Goal: Transaction & Acquisition: Book appointment/travel/reservation

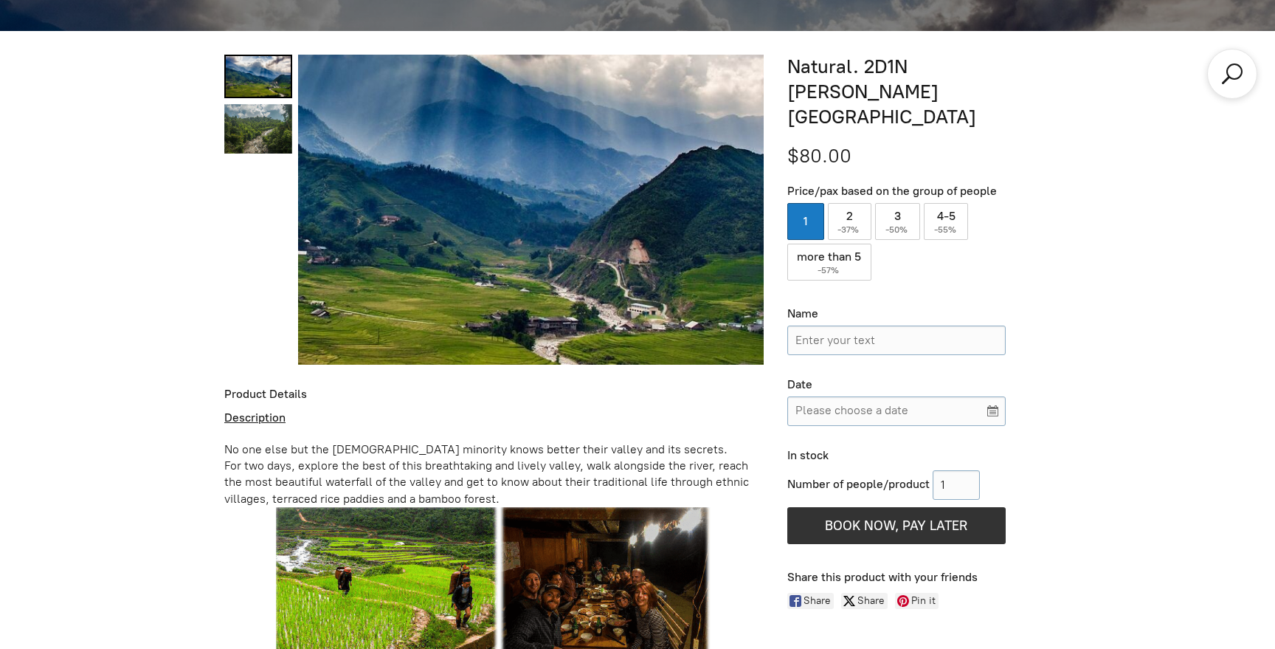
scroll to position [621, 0]
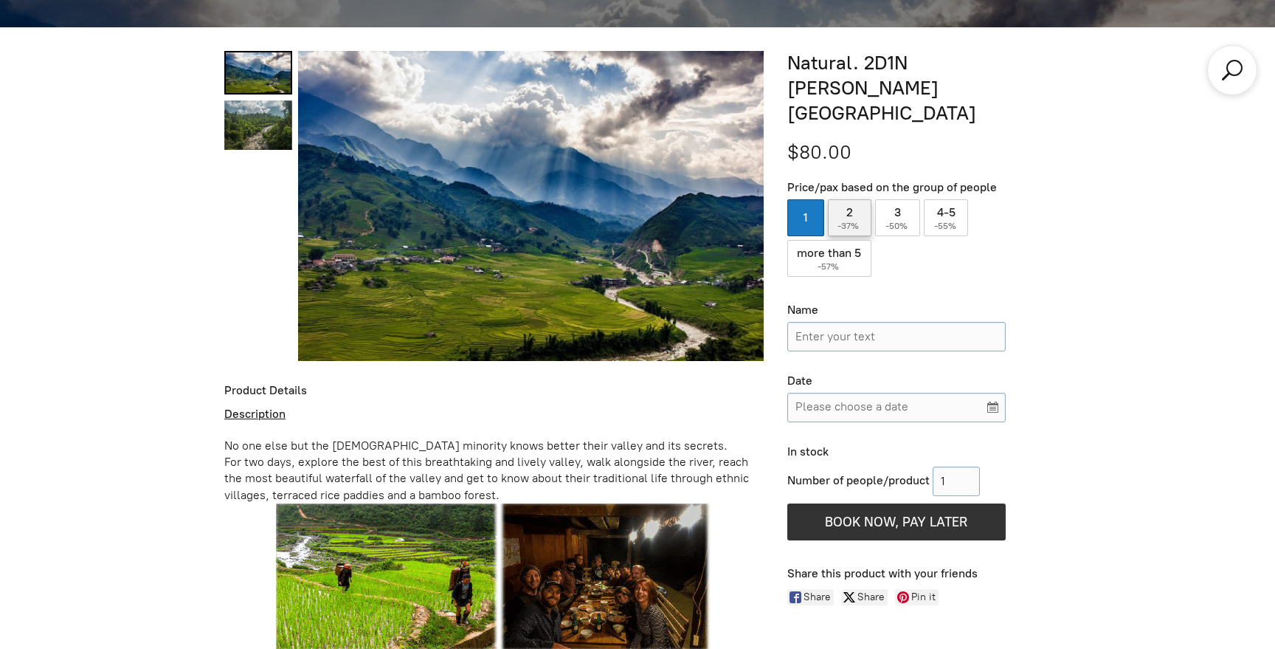
click at [854, 199] on label "2 ( -37% )" at bounding box center [850, 217] width 44 height 37
click at [854, 199] on input "2 ( -37% )" at bounding box center [850, 217] width 44 height 37
radio input "true"
click at [907, 322] on input "Name" at bounding box center [896, 337] width 218 height 30
drag, startPoint x: 956, startPoint y: 460, endPoint x: 927, endPoint y: 467, distance: 29.5
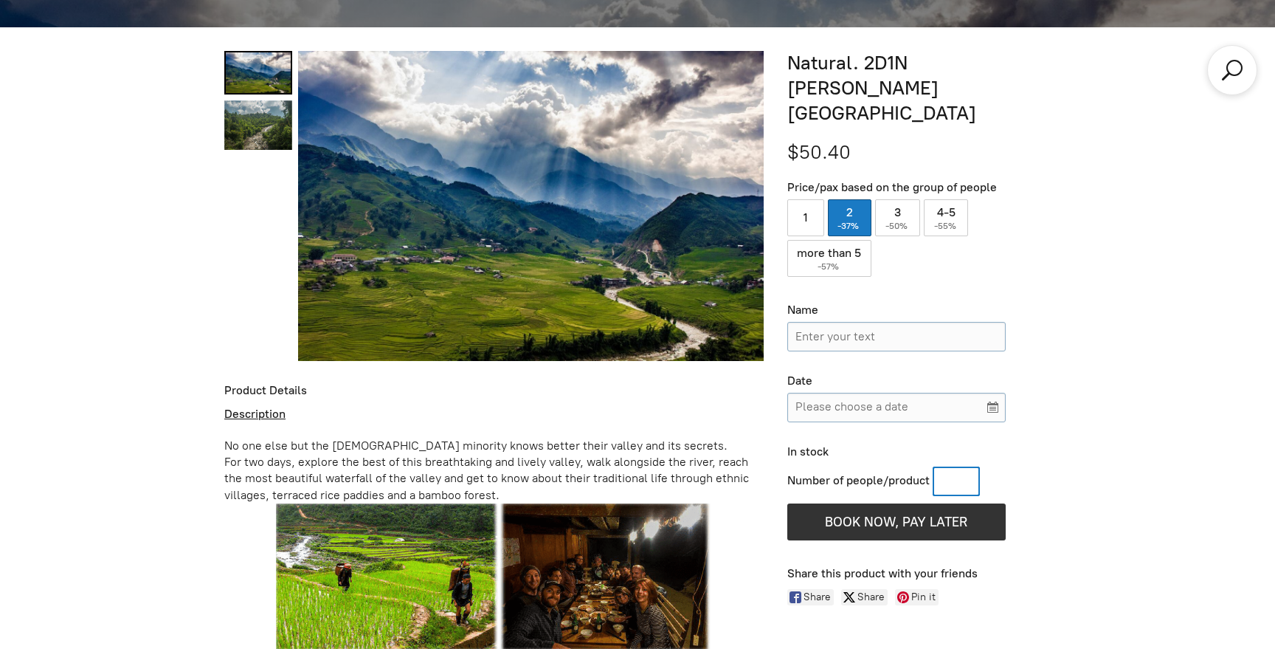
click at [927, 467] on div "Number of people/product" at bounding box center [896, 481] width 218 height 30
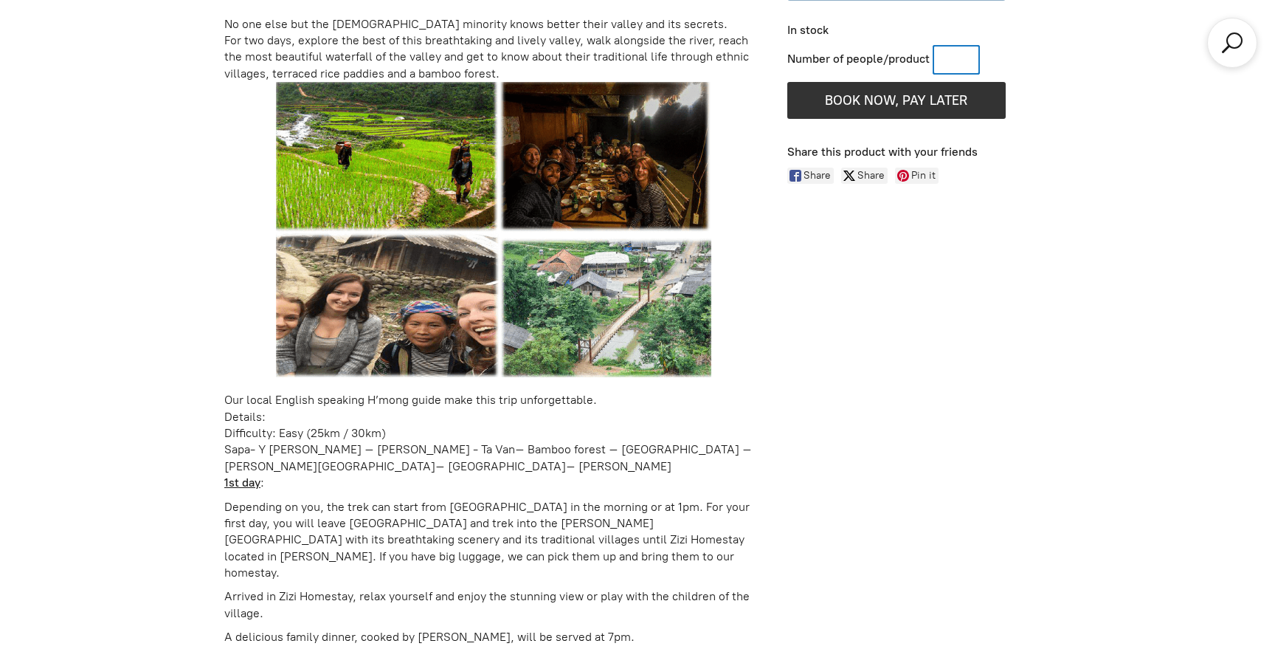
scroll to position [1046, 0]
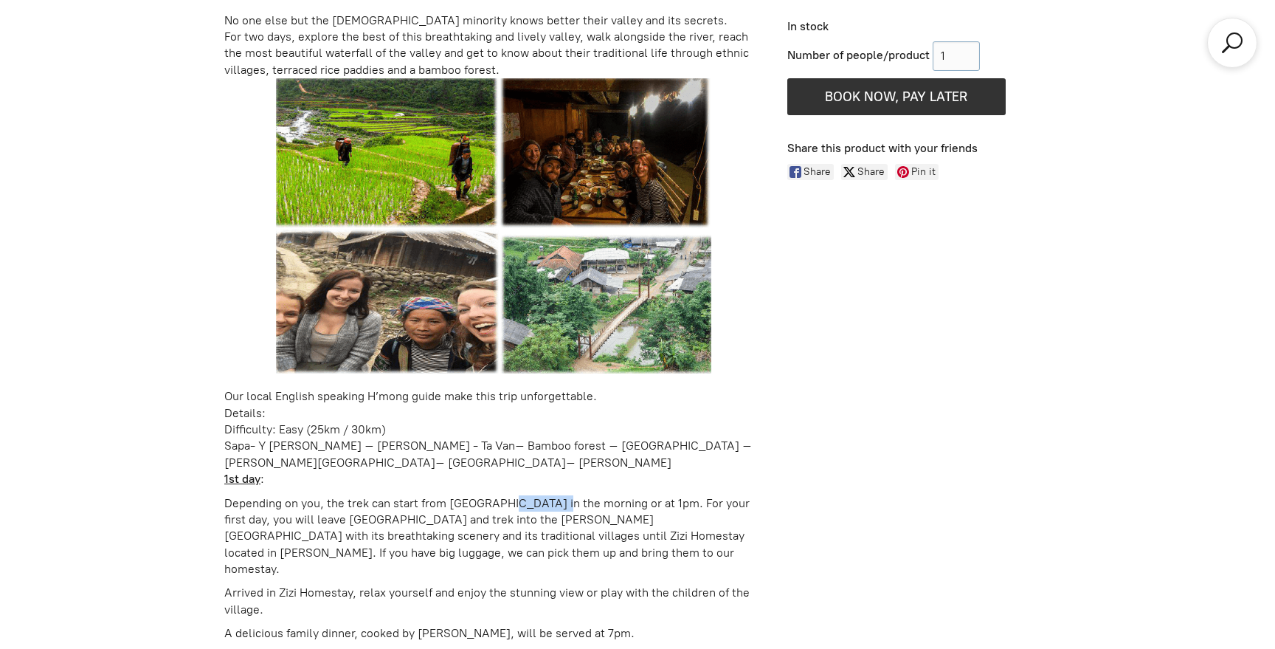
drag, startPoint x: 556, startPoint y: 502, endPoint x: 500, endPoint y: 503, distance: 55.3
click at [500, 503] on p "Depending on you, the trek can start from [GEOGRAPHIC_DATA] in the morning or a…" at bounding box center [493, 536] width 539 height 83
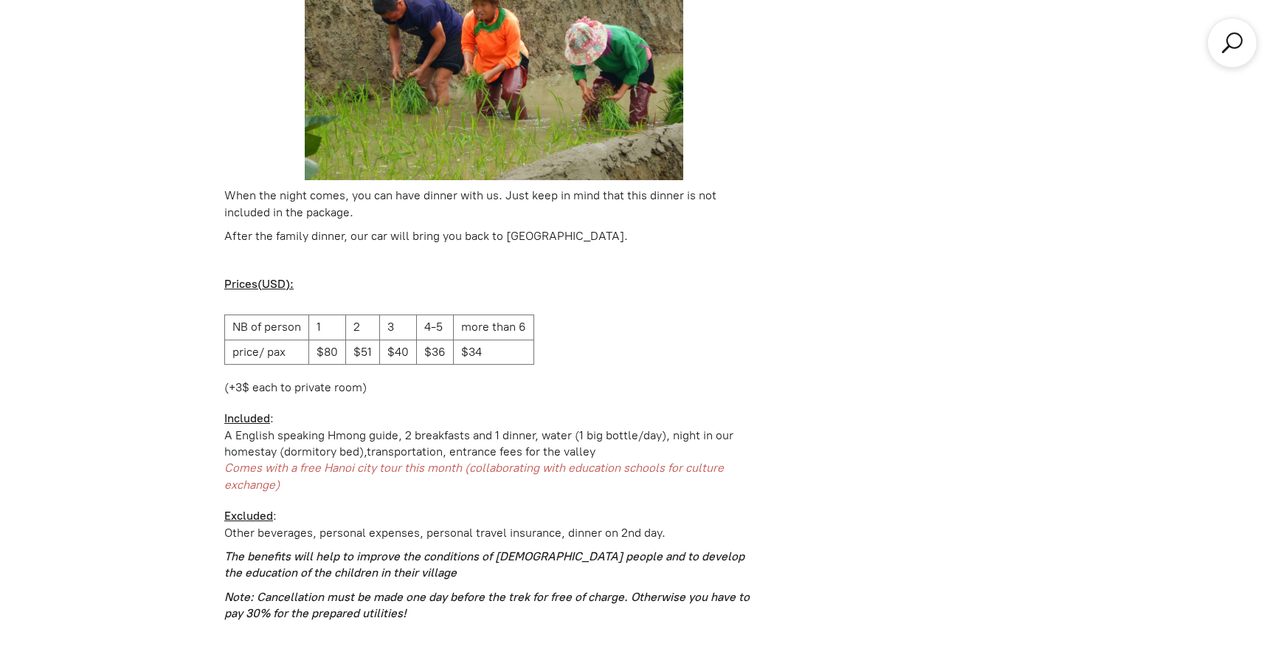
scroll to position [2271, 0]
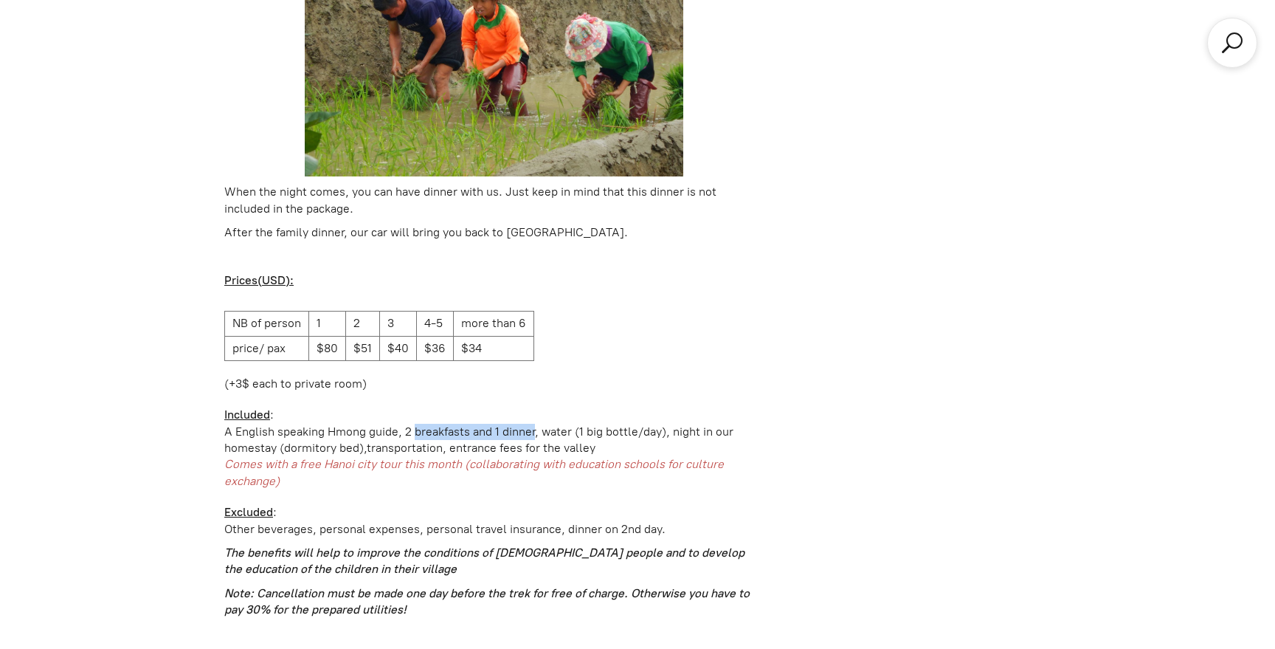
drag, startPoint x: 407, startPoint y: 400, endPoint x: 527, endPoint y: 401, distance: 119.5
click at [527, 424] on div "A English speaking Hmong guide, 2 breakfasts and 1 dinner, water (1 big bottle/…" at bounding box center [493, 432] width 539 height 16
drag, startPoint x: 675, startPoint y: 400, endPoint x: 360, endPoint y: 415, distance: 315.4
drag, startPoint x: 407, startPoint y: 402, endPoint x: 466, endPoint y: 401, distance: 59.0
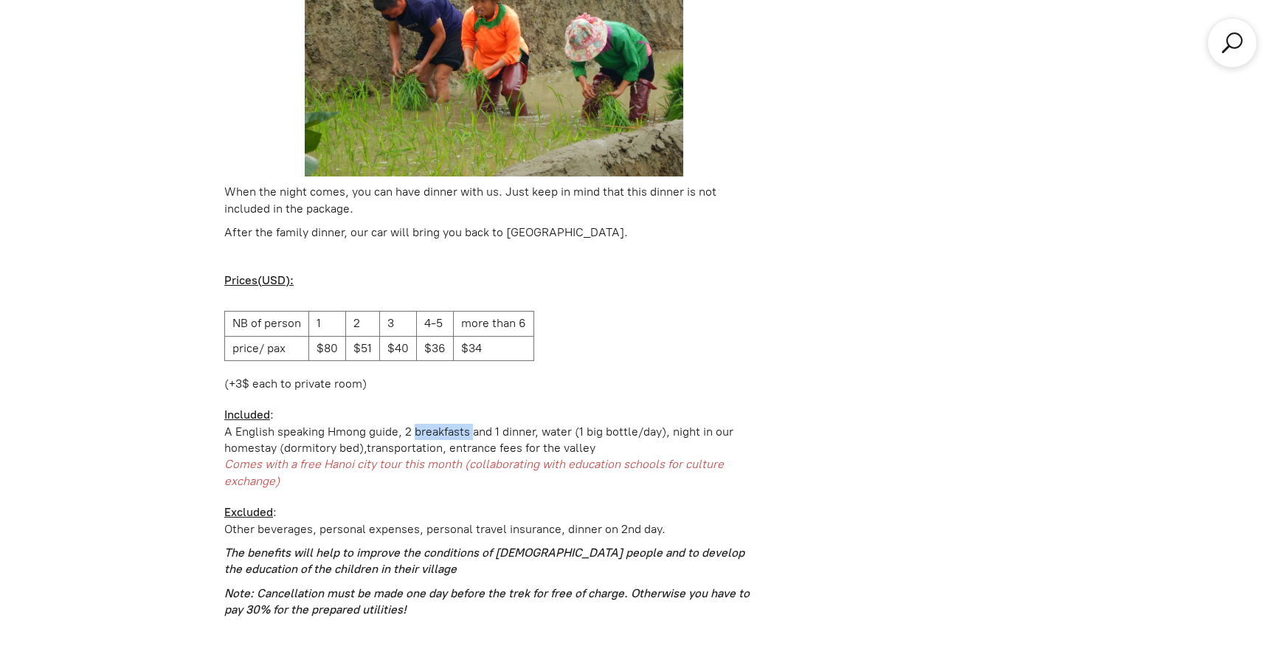
click at [466, 424] on div "A English speaking Hmong guide, 2 breakfasts and 1 dinner, water (1 big bottle/…" at bounding box center [493, 432] width 539 height 16
drag, startPoint x: 570, startPoint y: 498, endPoint x: 657, endPoint y: 500, distance: 87.1
click at [658, 521] on p "Other beverages, personal expenses, personal travel insurance, dinner on 2nd da…" at bounding box center [493, 529] width 539 height 16
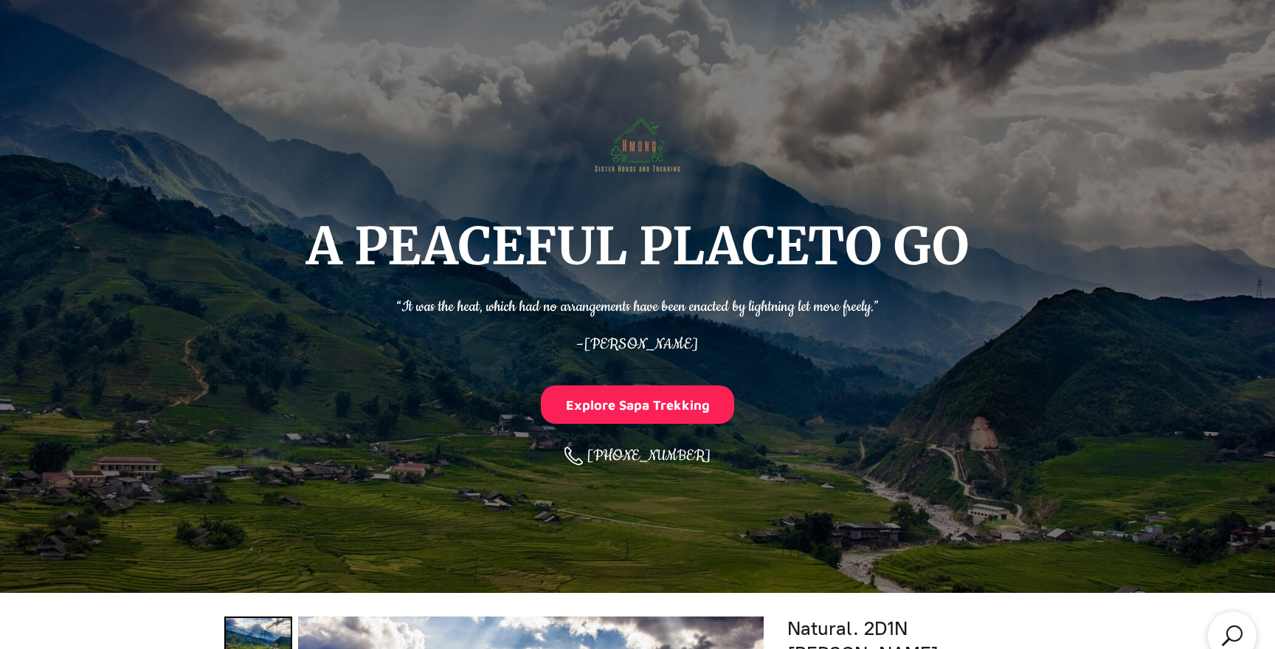
scroll to position [0, 0]
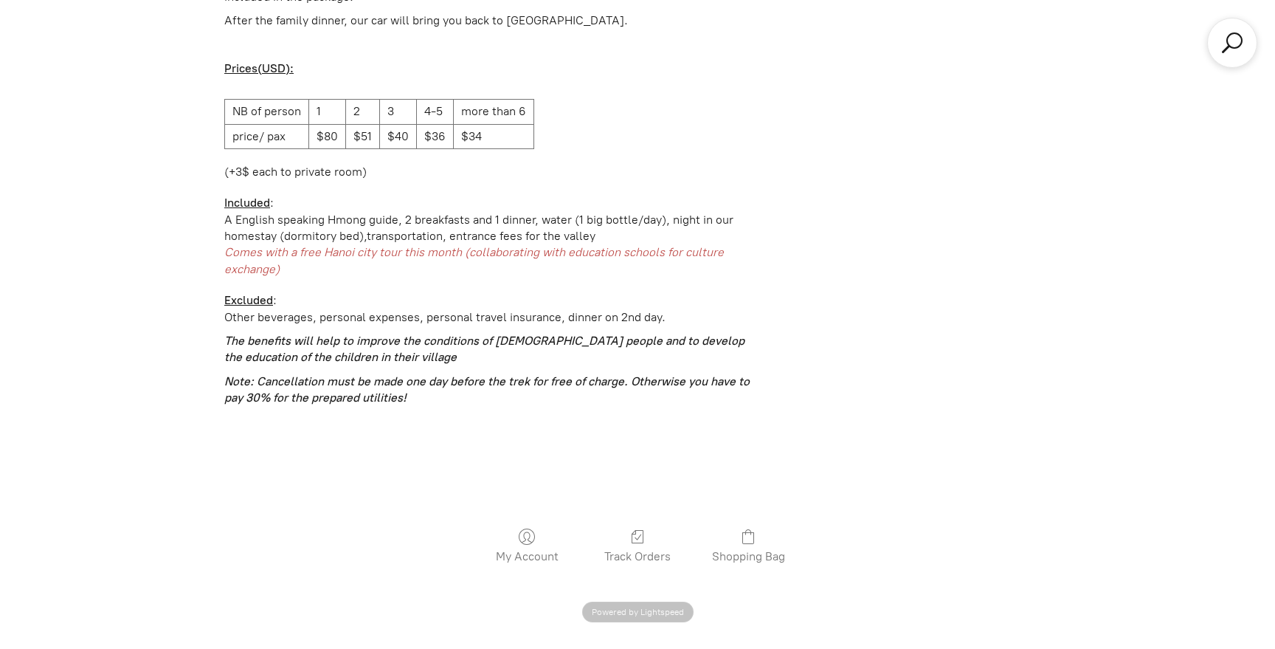
scroll to position [2457, 0]
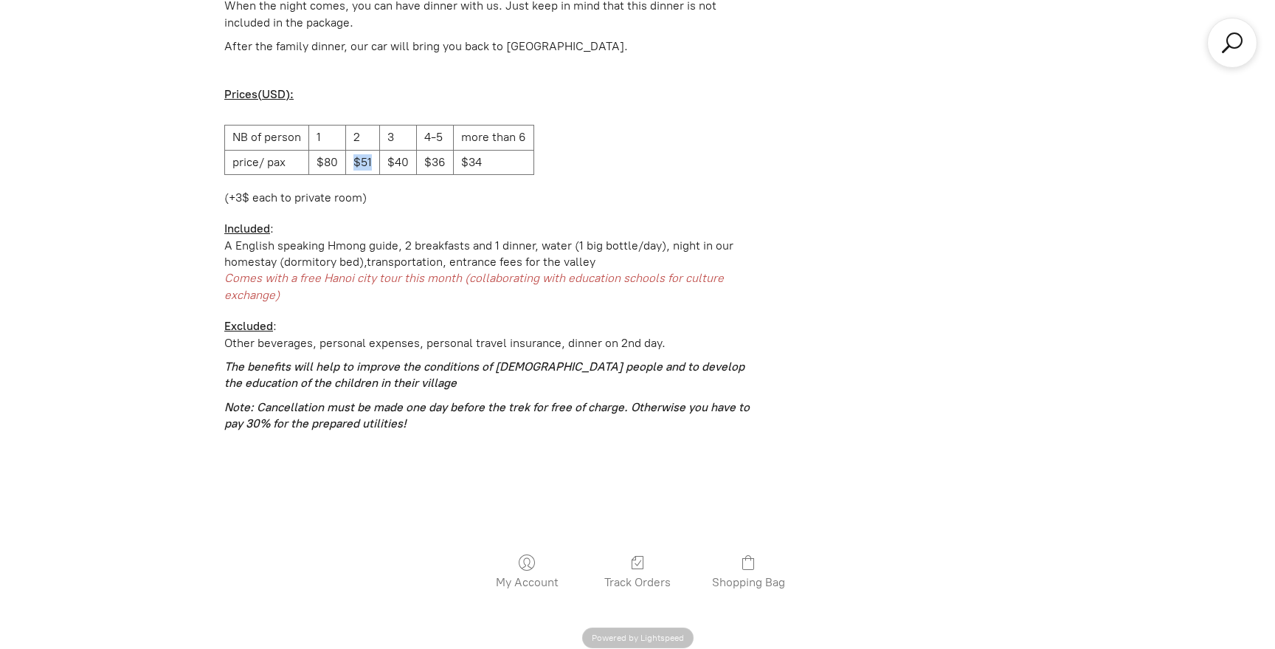
drag, startPoint x: 356, startPoint y: 127, endPoint x: 370, endPoint y: 129, distance: 14.9
click at [370, 150] on td "$51" at bounding box center [363, 162] width 34 height 24
drag, startPoint x: 539, startPoint y: 217, endPoint x: 518, endPoint y: 217, distance: 20.7
click at [518, 238] on div "A English speaking Hmong guide, 2 breakfasts and 1 dinner, water (1 big bottle/…" at bounding box center [493, 246] width 539 height 16
click at [659, 254] on div "homestay (dormitory bed),transportation, entrance fees for the valley" at bounding box center [493, 262] width 539 height 16
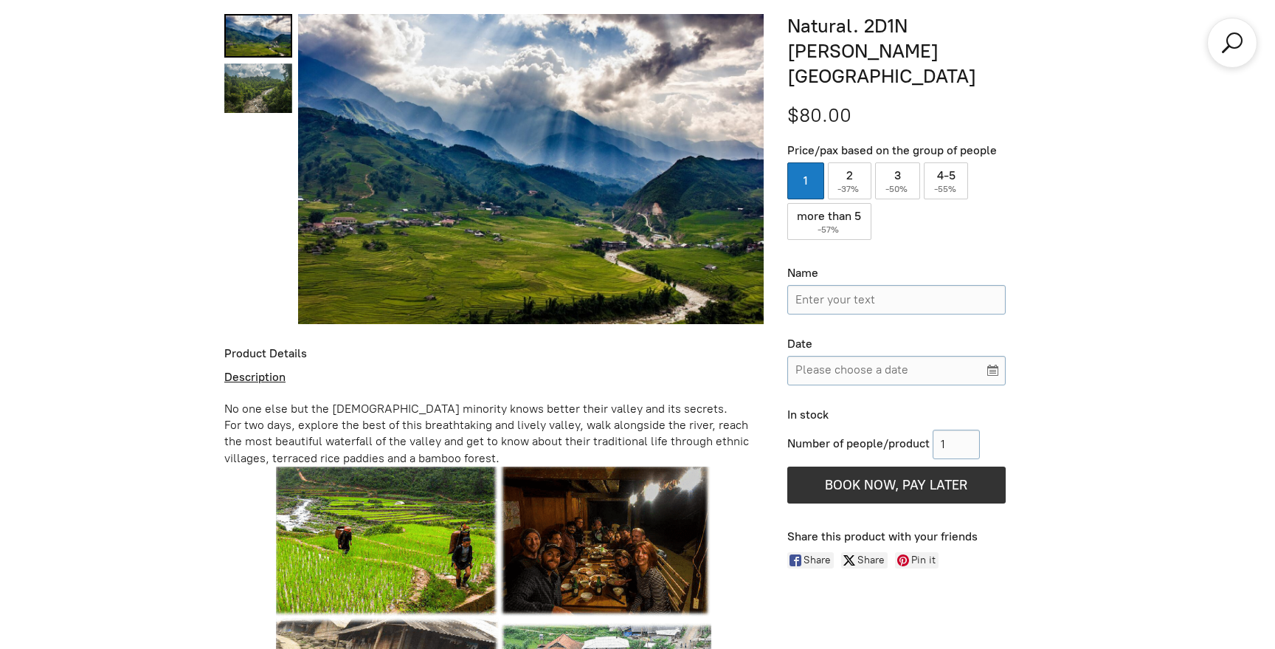
scroll to position [657, 0]
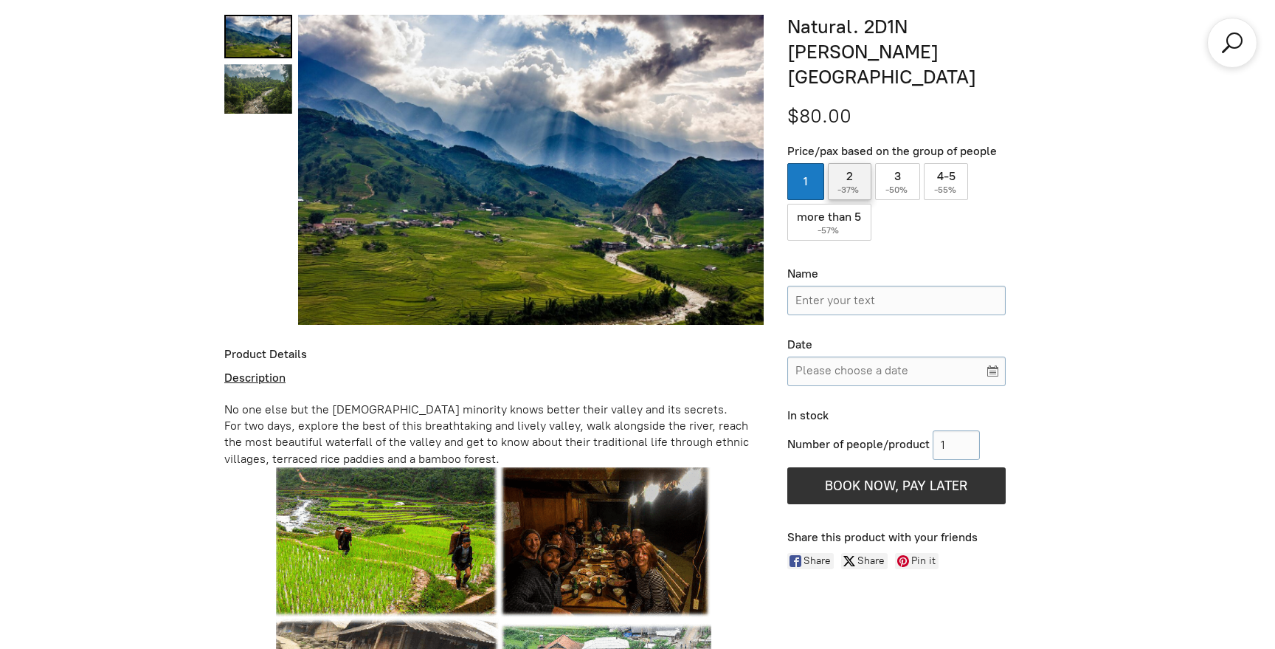
click at [853, 163] on label "2 ( -37% )" at bounding box center [850, 181] width 44 height 37
click at [853, 163] on input "2 ( -37% )" at bounding box center [850, 181] width 44 height 37
radio input "true"
drag, startPoint x: 953, startPoint y: 423, endPoint x: 906, endPoint y: 423, distance: 46.5
click at [906, 430] on div "Number of people/product" at bounding box center [896, 445] width 218 height 30
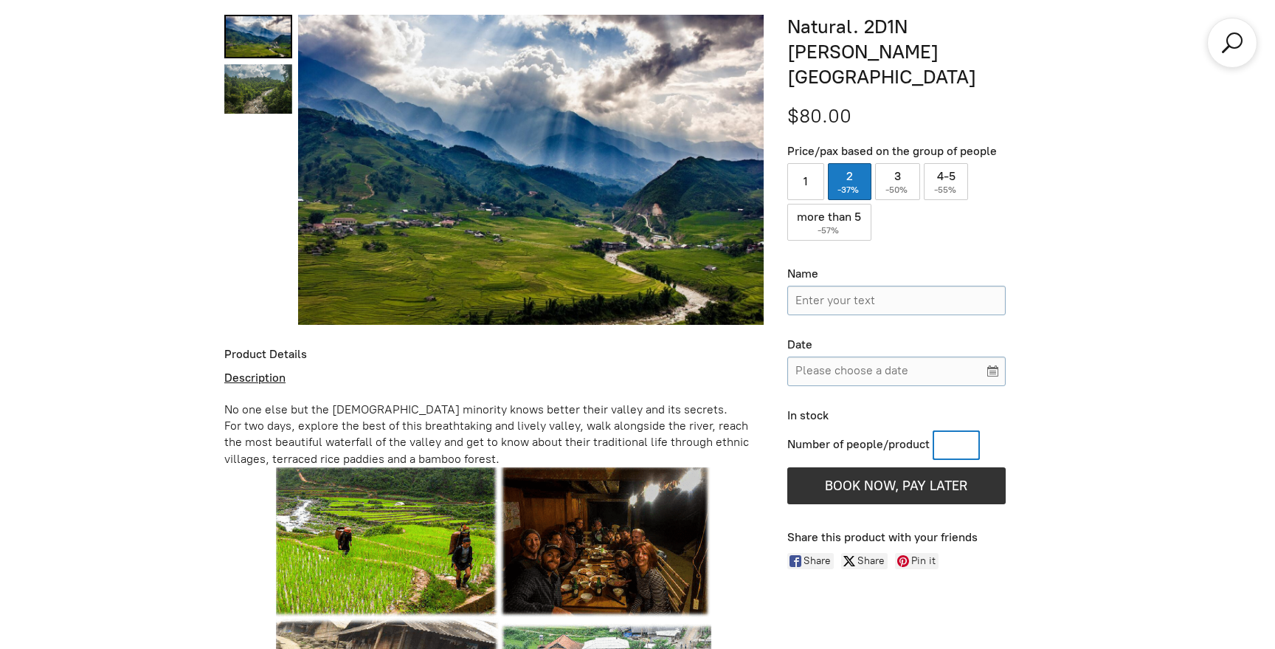
type input "1"
type input "2"
click at [871, 286] on input "Name" at bounding box center [896, 301] width 218 height 30
click at [1024, 439] on div "Number of people/product 2 1 Add More BOOK NOW, PAY LATER Reserve without payme…" at bounding box center [918, 466] width 263 height 81
click at [882, 286] on input "Name" at bounding box center [896, 301] width 218 height 30
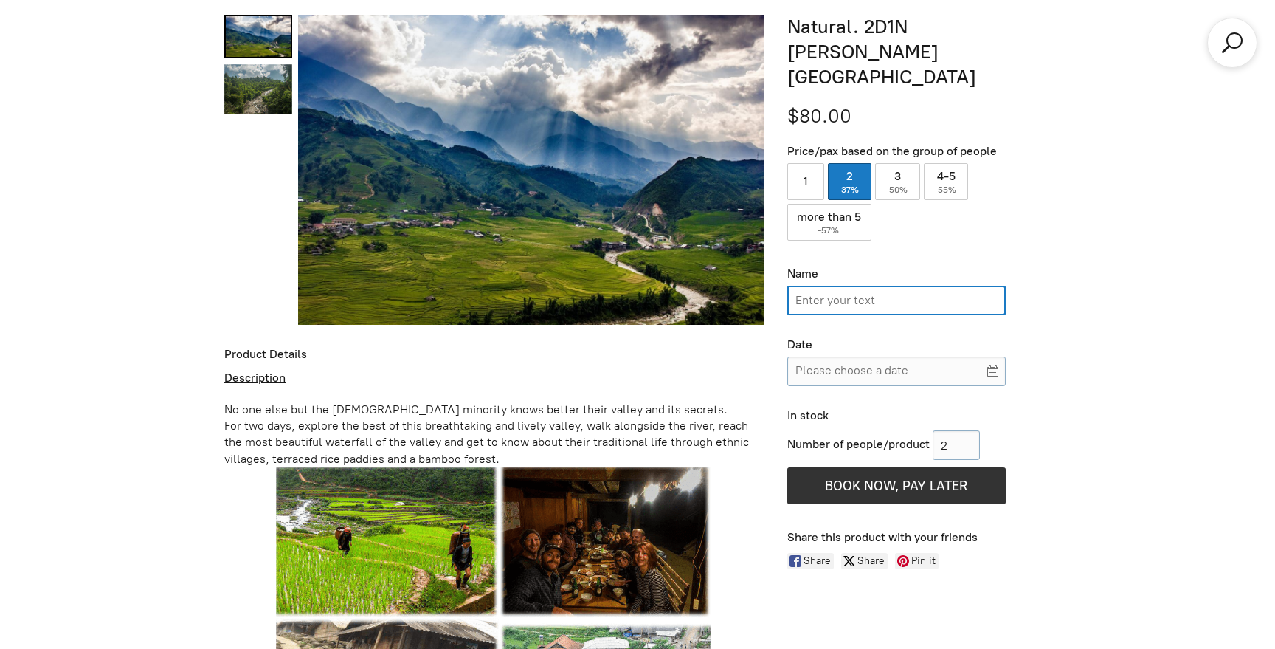
type input "Puah Jun Yu"
click at [998, 356] on input "Please choose a date" at bounding box center [896, 371] width 218 height 30
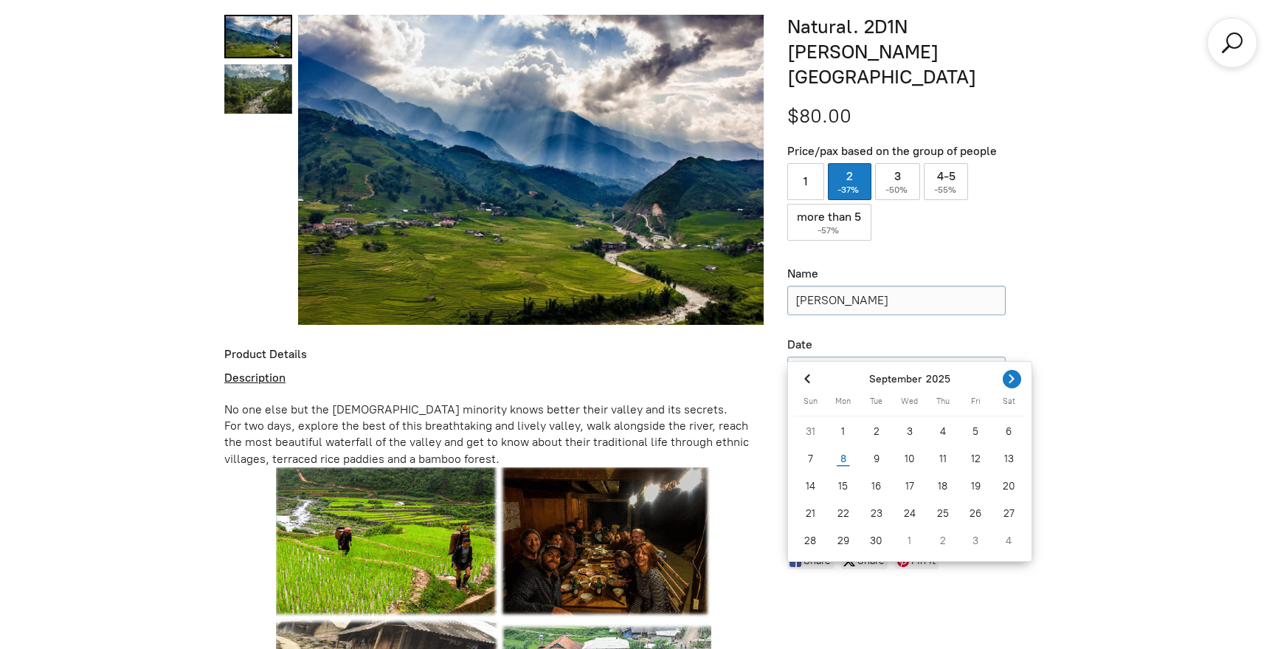
click at [1008, 385] on icon "Next month" at bounding box center [1011, 378] width 15 height 15
click at [998, 487] on div "18" at bounding box center [1008, 486] width 33 height 24
type input "Oct 18, 2025"
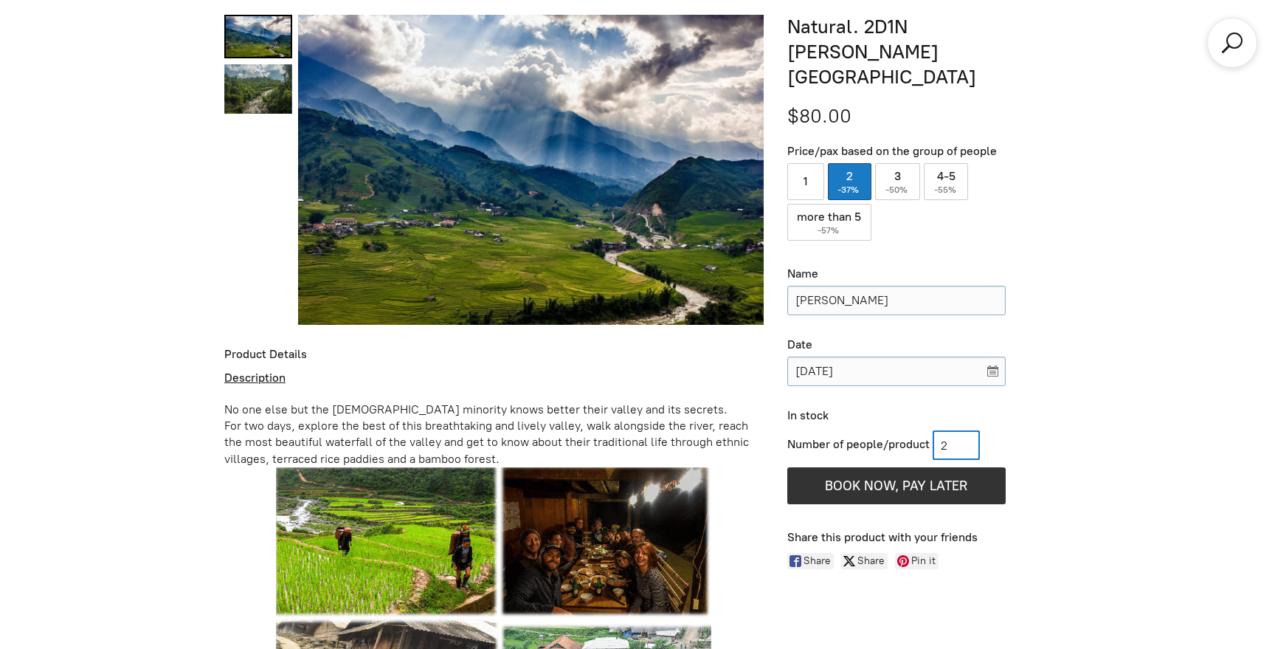
drag, startPoint x: 961, startPoint y: 425, endPoint x: 916, endPoint y: 424, distance: 45.0
click at [916, 430] on div "Number of people/product 2" at bounding box center [896, 445] width 218 height 30
type input "1"
click at [914, 467] on button "BOOK NOW, PAY LATER" at bounding box center [896, 485] width 218 height 37
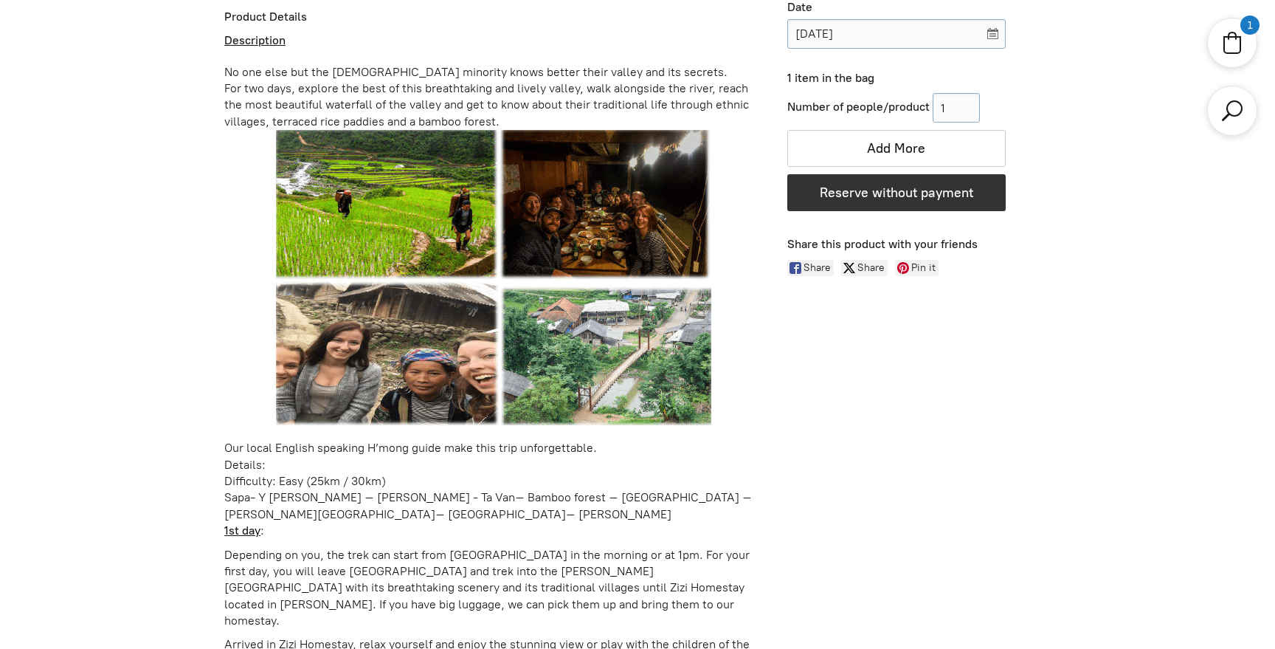
scroll to position [1135, 0]
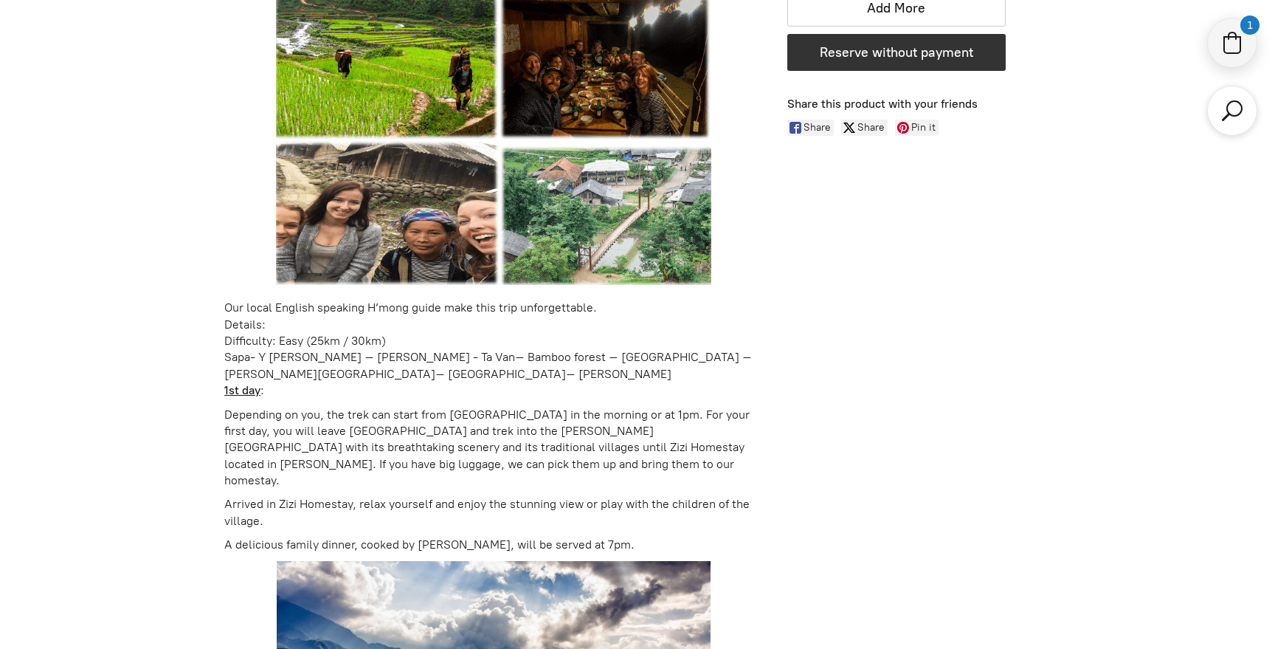
click at [1223, 55] on icon "Shopping cart" at bounding box center [1232, 43] width 27 height 27
click at [1239, 42] on icon "Shopping cart" at bounding box center [1232, 43] width 27 height 27
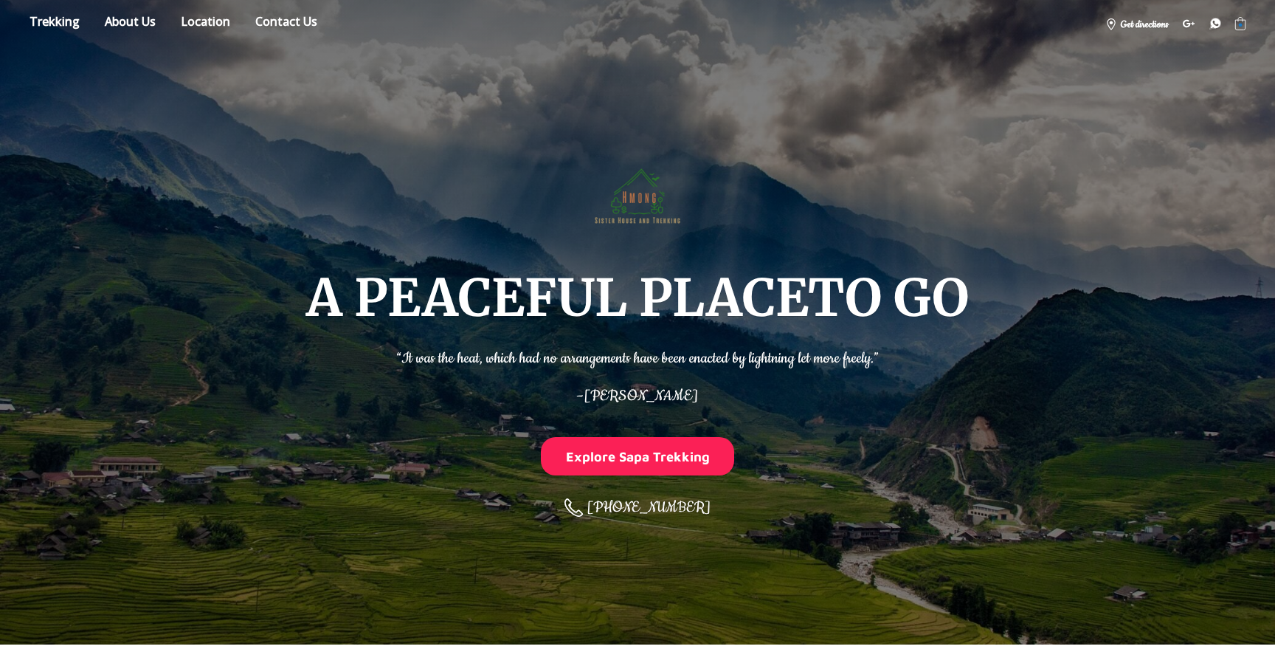
scroll to position [0, 0]
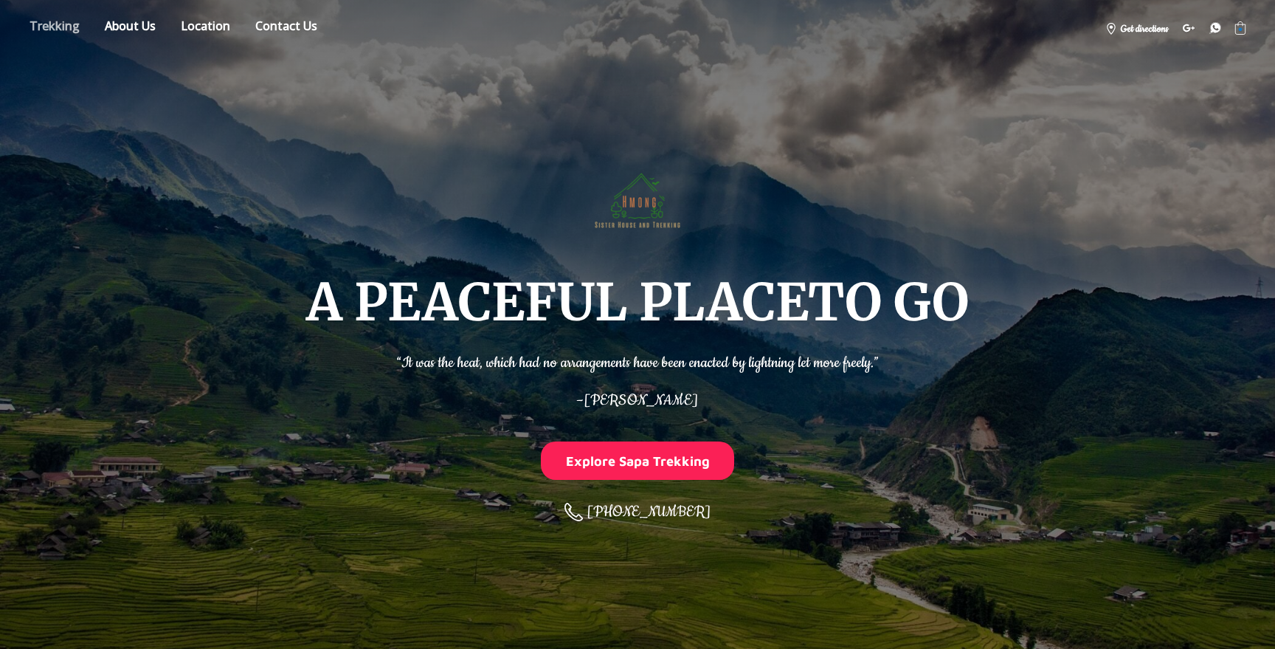
click at [65, 23] on link "Store" at bounding box center [54, 28] width 72 height 26
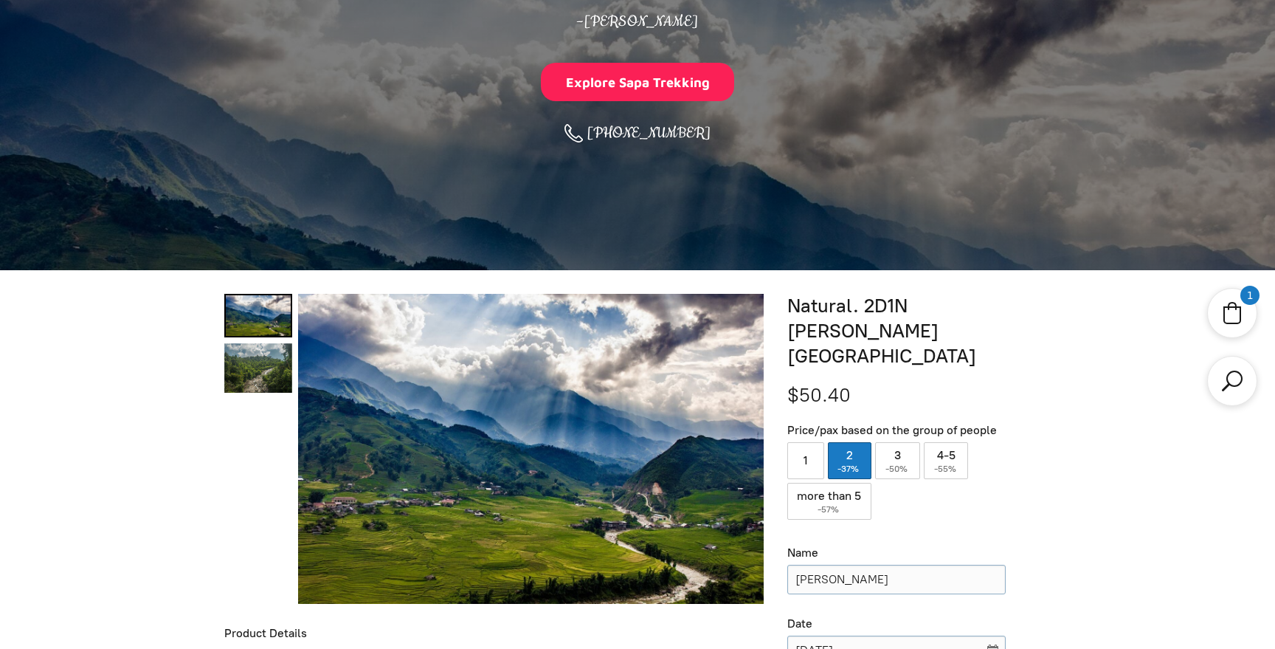
scroll to position [649, 0]
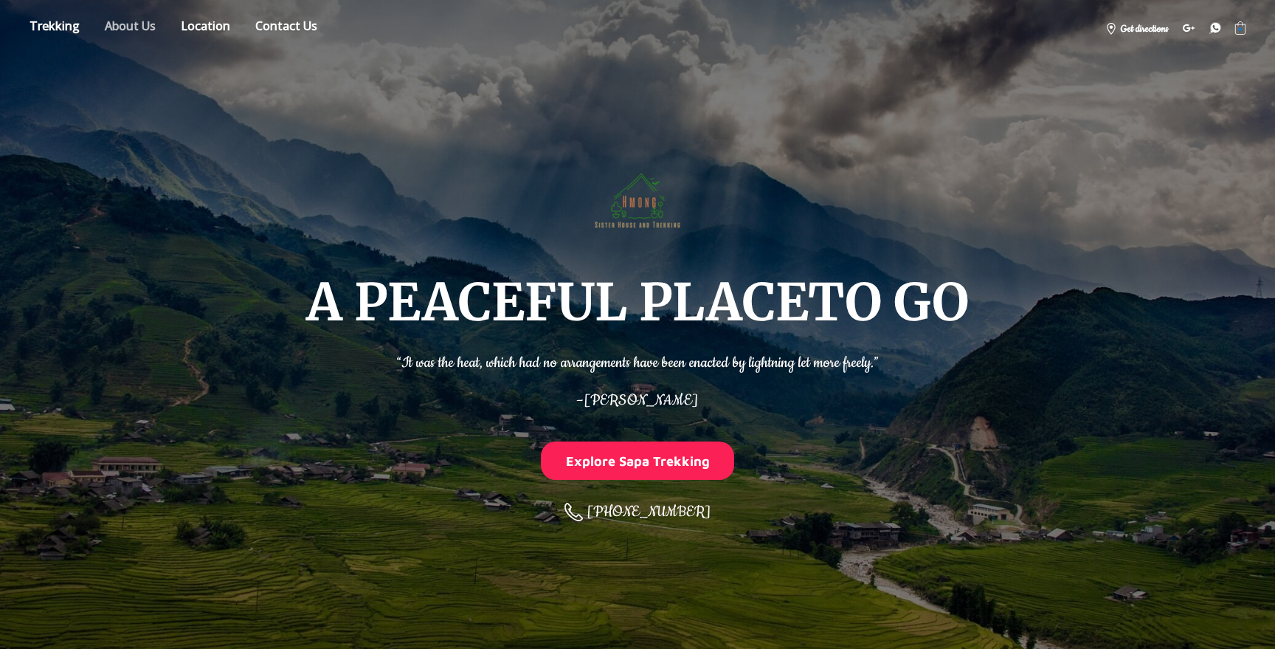
click at [147, 21] on link "About" at bounding box center [130, 28] width 73 height 26
click at [218, 24] on link "Location" at bounding box center [206, 28] width 72 height 26
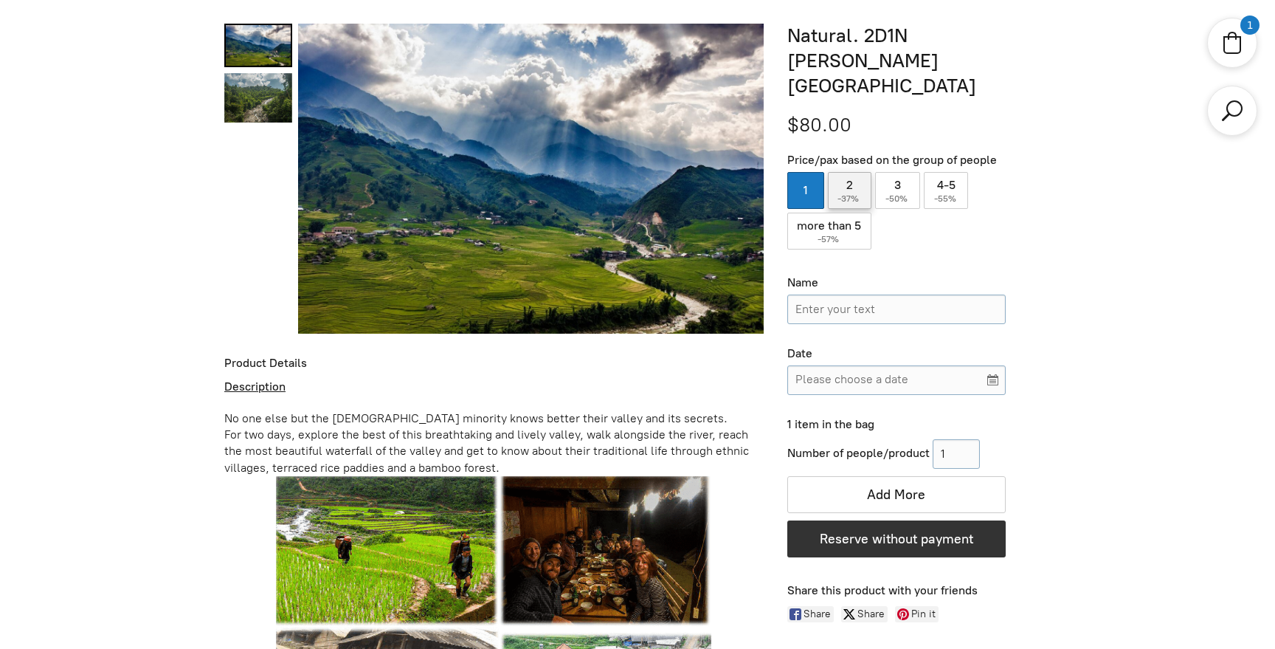
click at [842, 172] on label "2 ( -37% )" at bounding box center [850, 190] width 44 height 37
click at [842, 172] on input "2 ( -37% )" at bounding box center [850, 190] width 44 height 37
radio input "true"
click at [1221, 46] on icon "Shopping cart" at bounding box center [1232, 43] width 27 height 27
click at [1239, 46] on icon "Shopping cart" at bounding box center [1232, 43] width 27 height 27
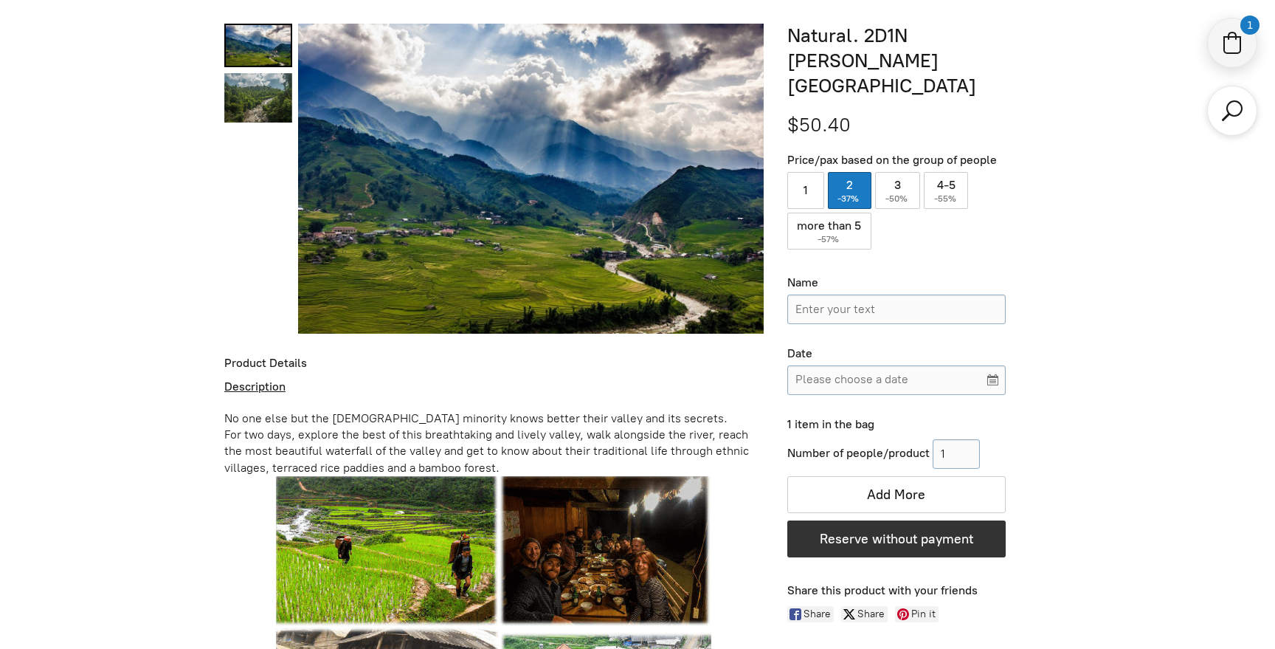
click at [1253, 24] on div "1" at bounding box center [1250, 25] width 18 height 18
click at [1222, 132] on div at bounding box center [1232, 111] width 50 height 50
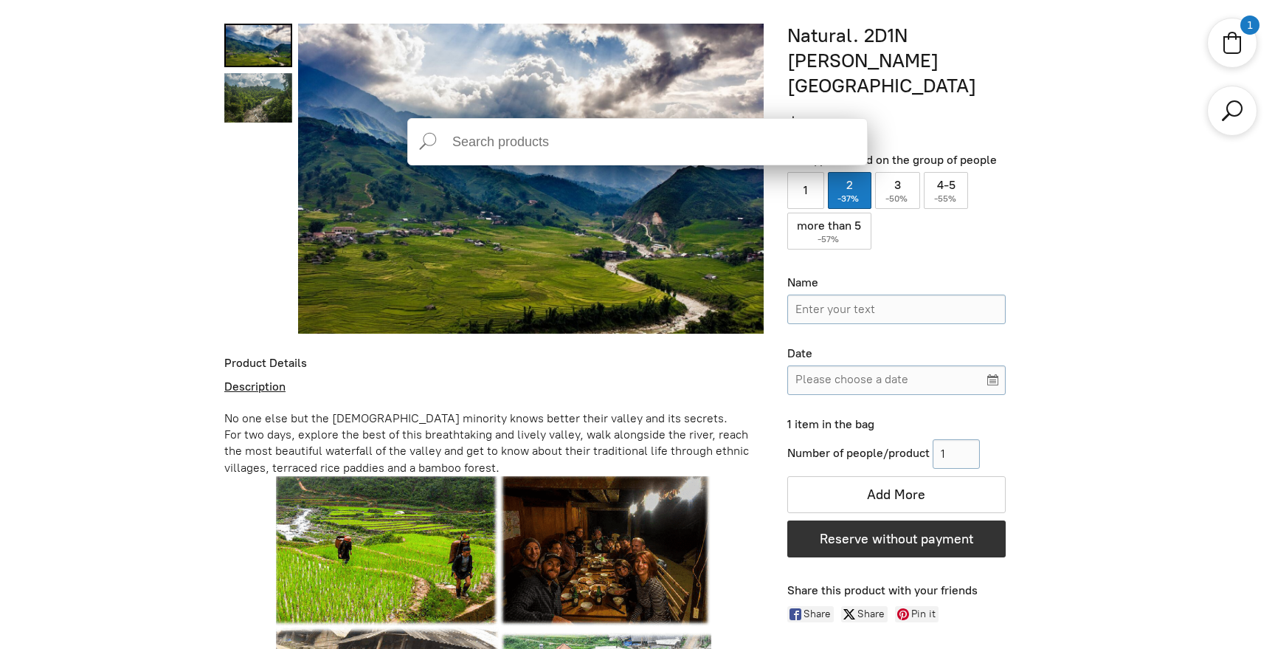
click at [1036, 202] on div "Price/pax based on the group of people 1 2 ( -37% ) 3 ( -50% ) 4-5 ( -55% ) mor…" at bounding box center [918, 273] width 263 height 241
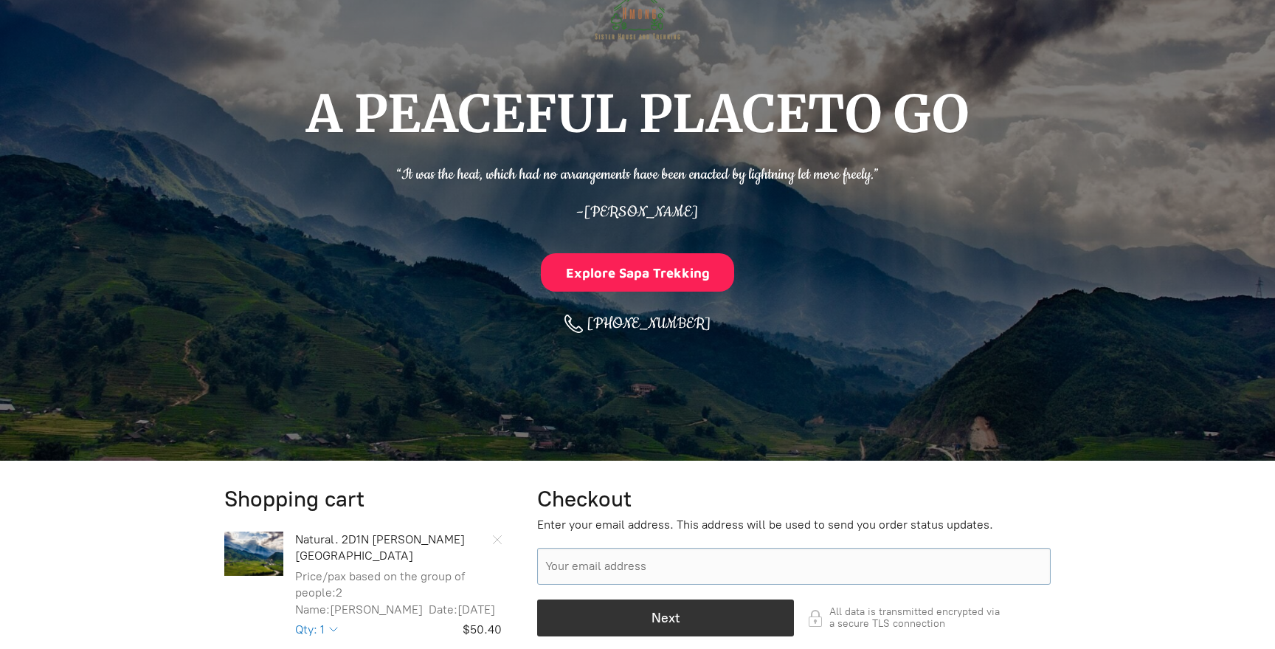
scroll to position [154, 0]
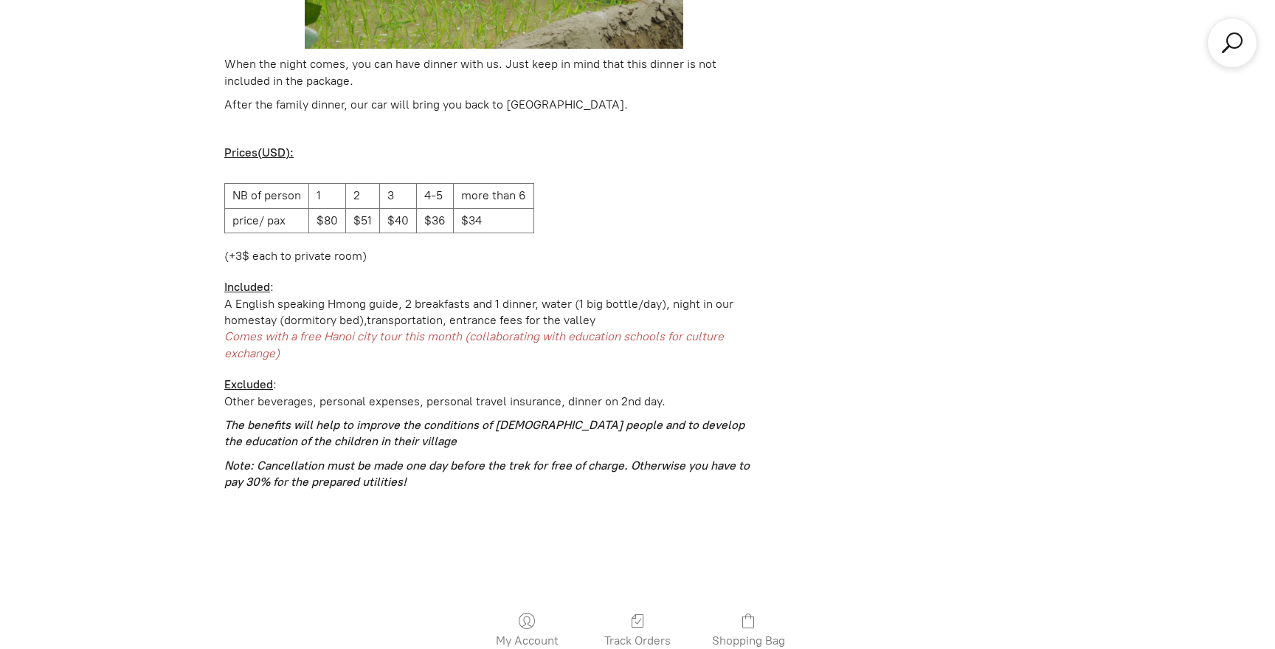
scroll to position [2400, 0]
